Goal: Transaction & Acquisition: Purchase product/service

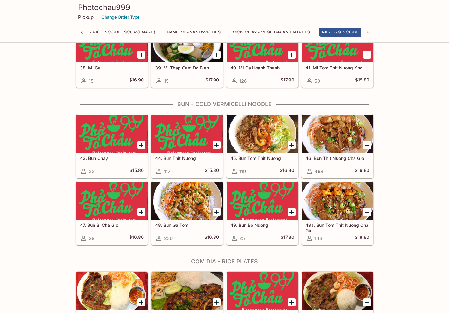
scroll to position [1075, 0]
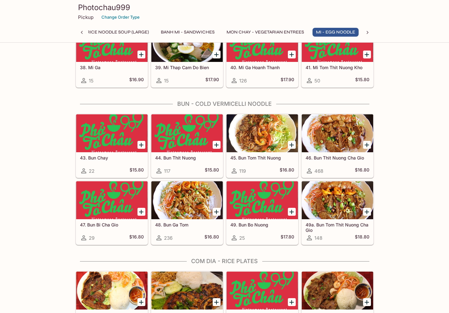
click at [337, 138] on div at bounding box center [337, 133] width 71 height 38
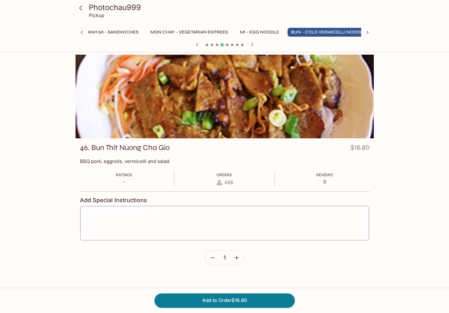
scroll to position [0, 167]
click at [192, 110] on div at bounding box center [225, 97] width 298 height 84
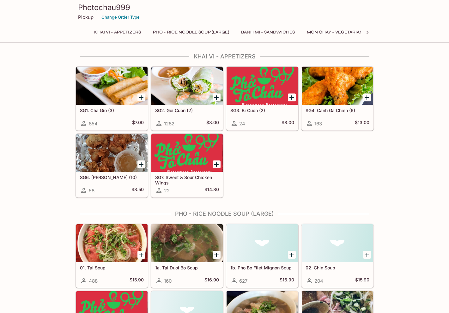
click at [185, 110] on h5 "SG2. Goi Cuon (2)" at bounding box center [187, 110] width 64 height 5
click at [253, 122] on div "24 $8.00" at bounding box center [262, 124] width 64 height 8
click at [111, 115] on div "SG1. Cha Gio (3) 854 $7.00" at bounding box center [111, 117] width 71 height 25
click at [182, 94] on div at bounding box center [186, 86] width 71 height 38
click at [259, 115] on div "SG3. Bi Cuon (2) 24 $8.00" at bounding box center [262, 117] width 71 height 25
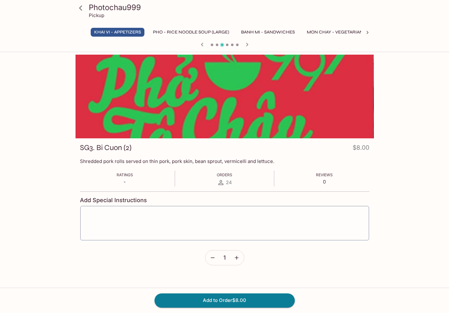
click at [135, 155] on div "SG3. Bi Cuon (2) $8.00 Shredded pork rolls served on thin pork, pork skin, bean…" at bounding box center [225, 206] width 298 height 136
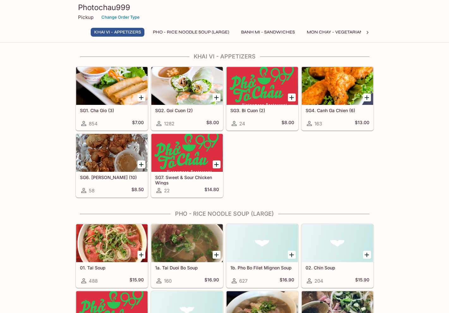
click at [368, 35] on icon at bounding box center [367, 32] width 6 height 6
click at [81, 32] on icon at bounding box center [82, 32] width 6 height 6
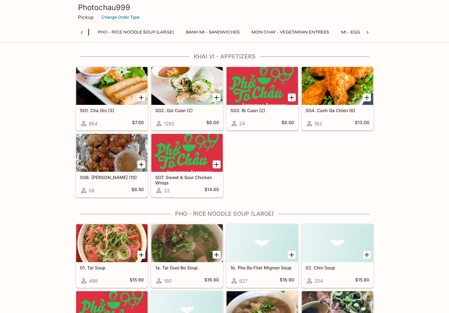
scroll to position [0, 0]
click at [129, 105] on div at bounding box center [111, 86] width 71 height 38
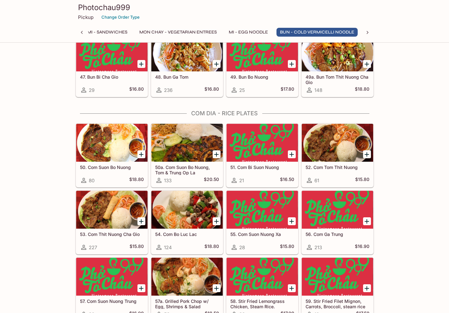
scroll to position [1233, 0]
